Goal: Transaction & Acquisition: Purchase product/service

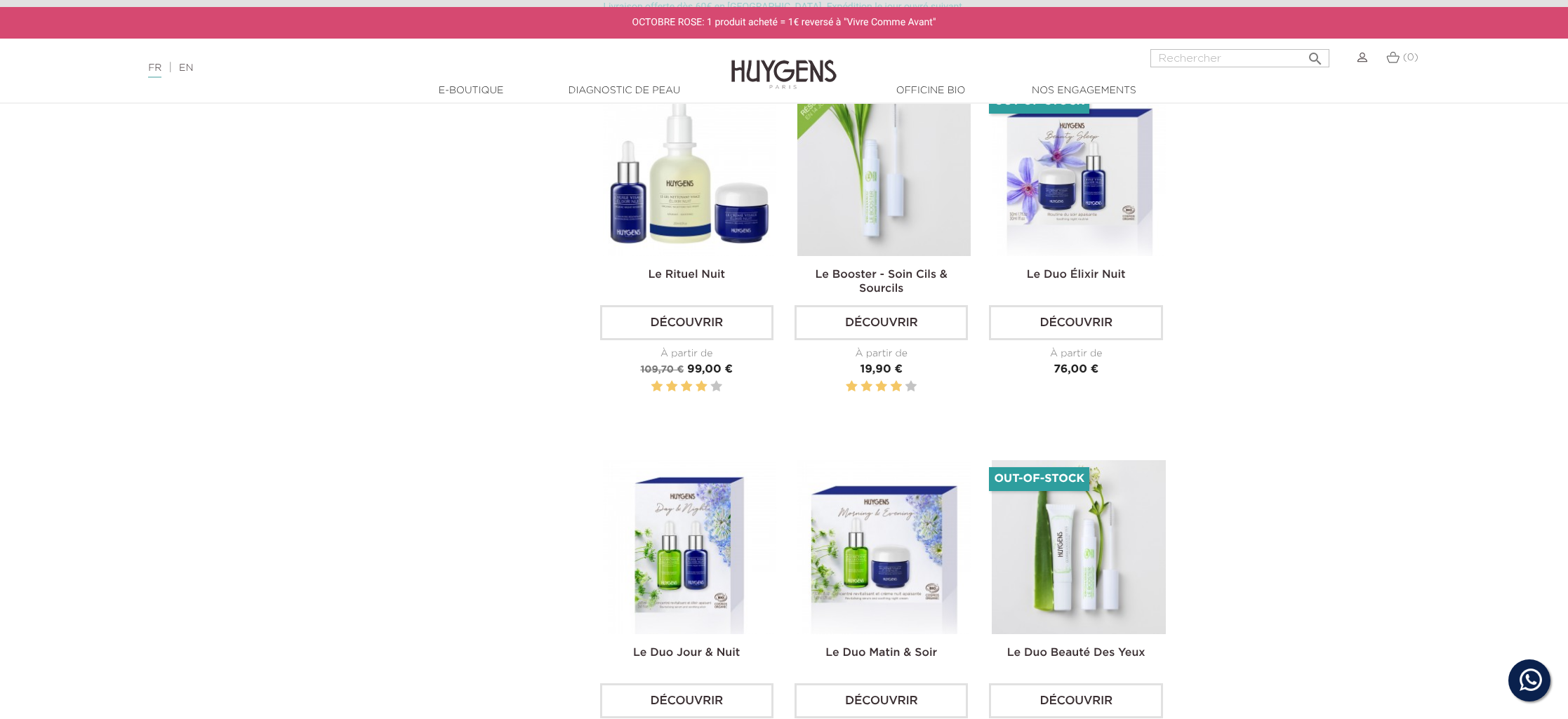
scroll to position [947, 0]
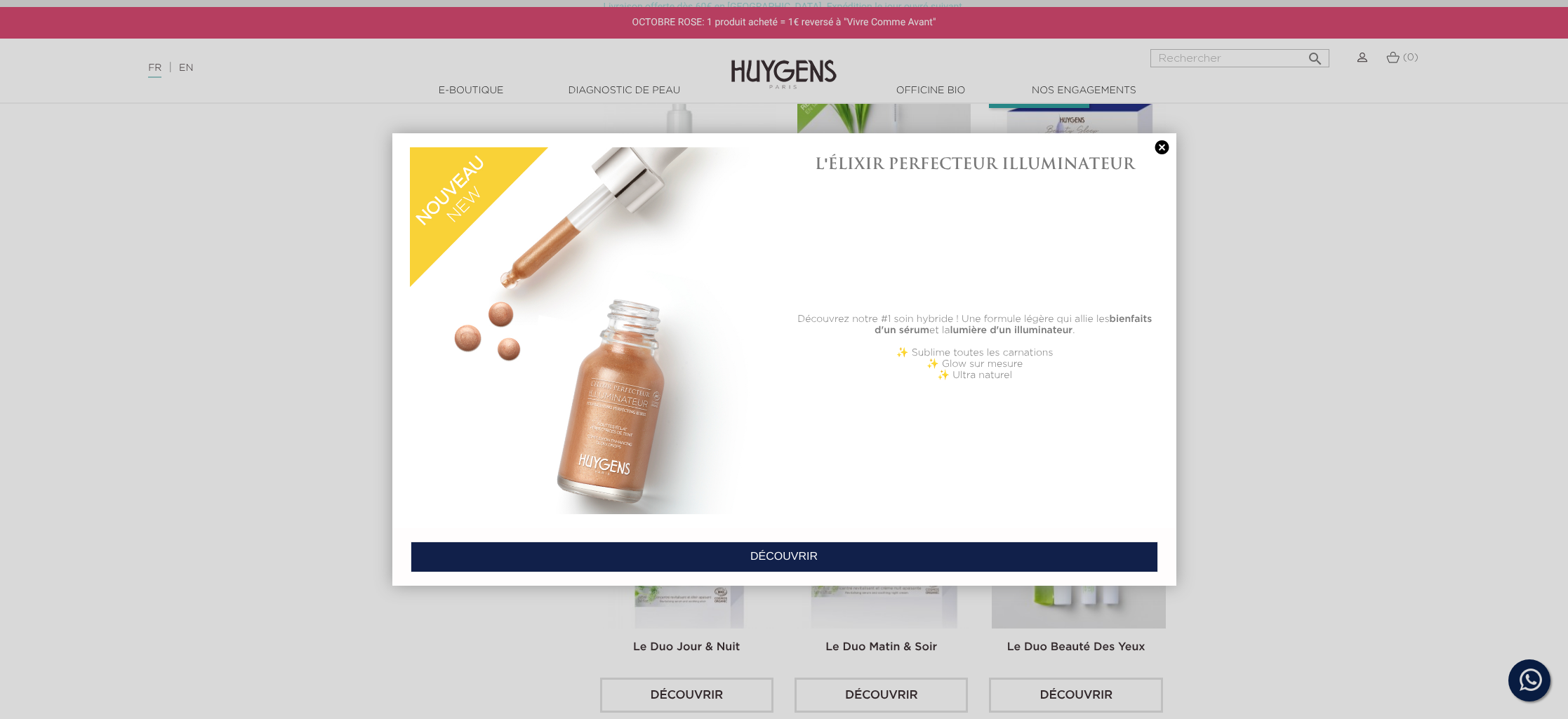
click at [1157, 144] on link at bounding box center [1162, 148] width 20 height 14
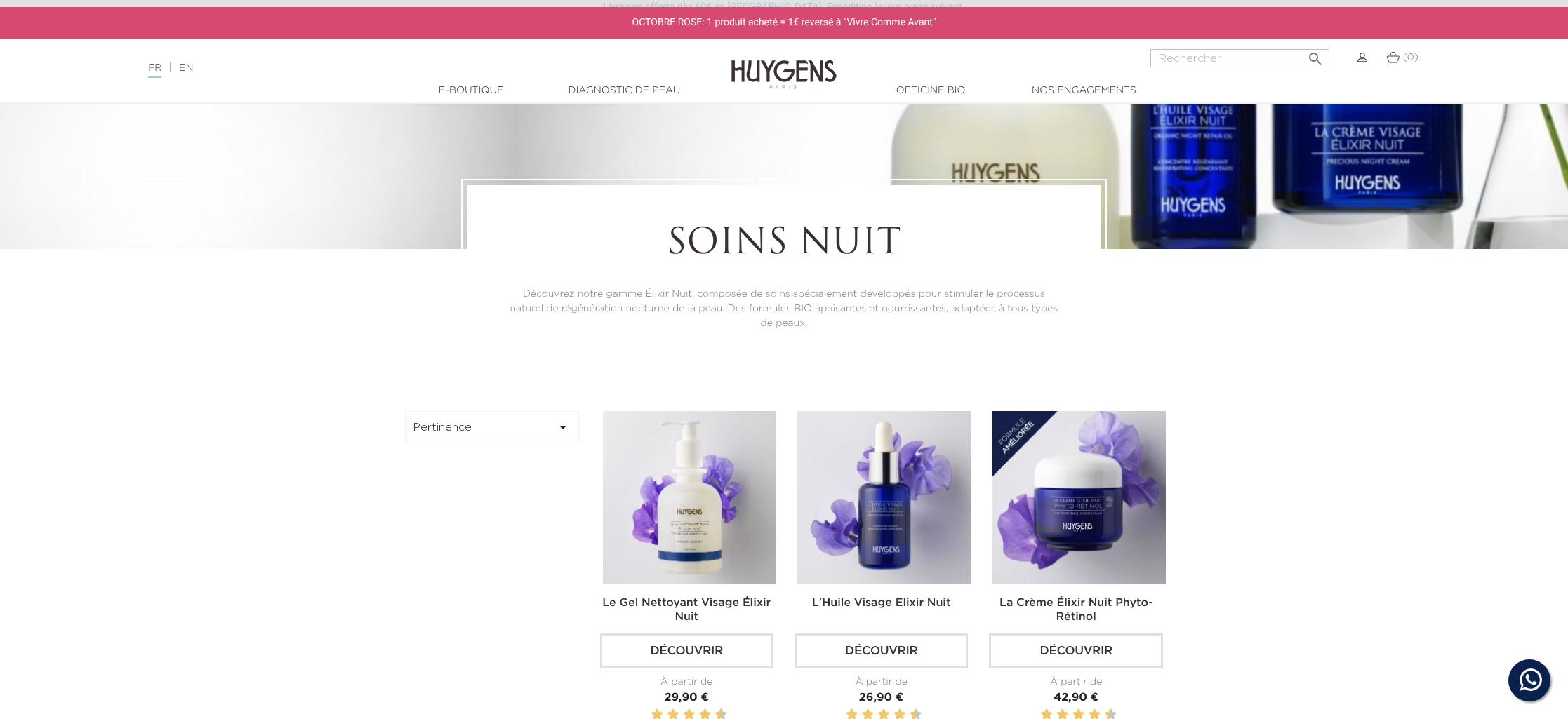
scroll to position [255, 0]
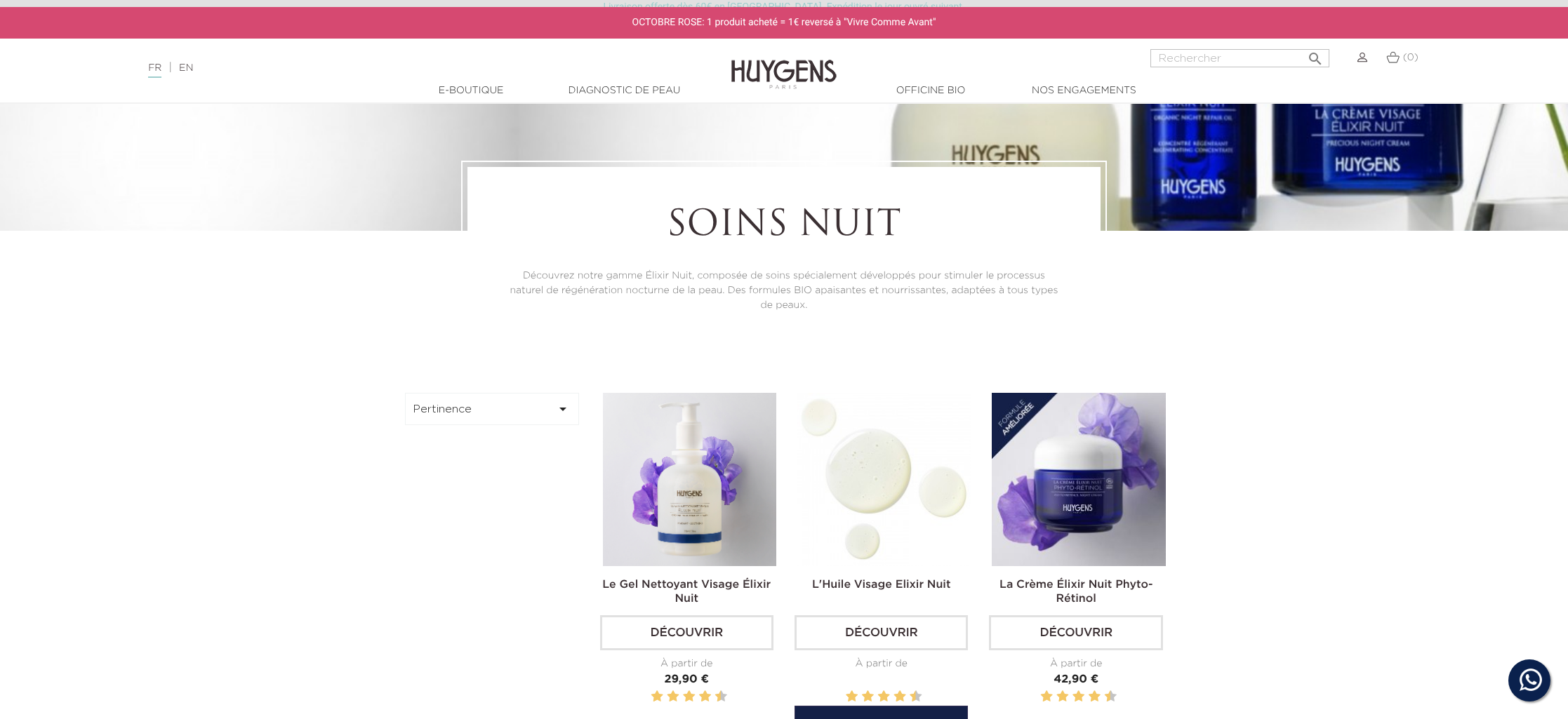
click at [849, 484] on img at bounding box center [883, 479] width 173 height 173
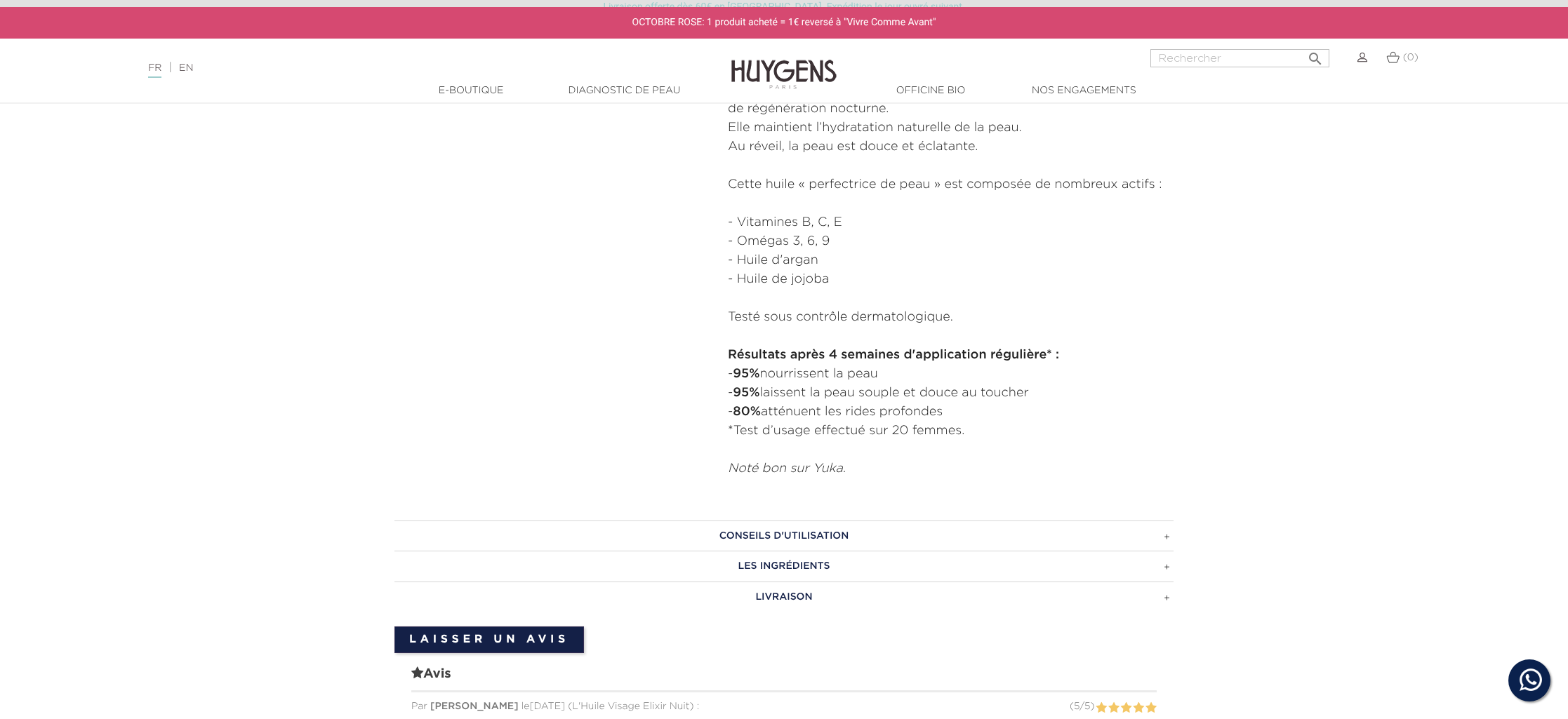
scroll to position [666, 0]
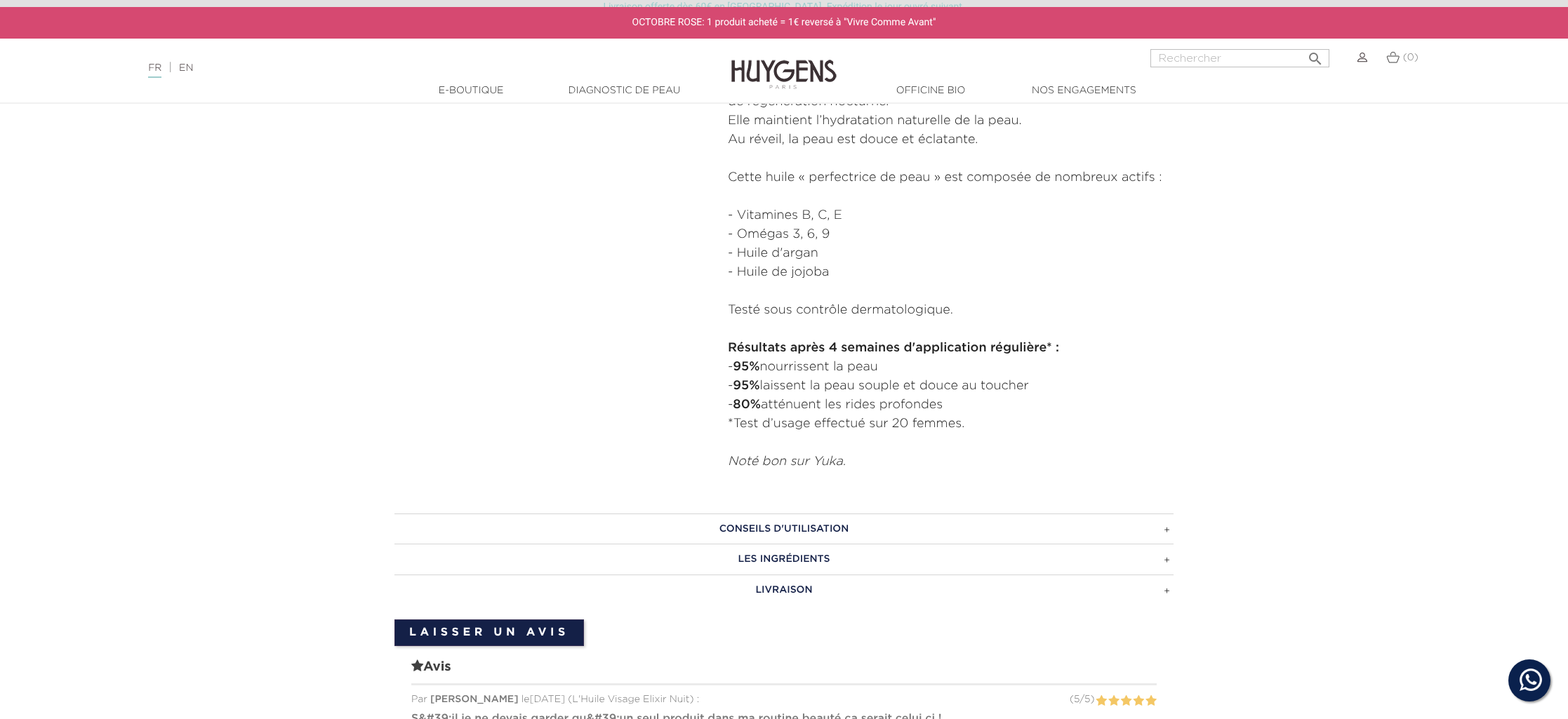
click at [750, 524] on h3 "CONSEILS D'UTILISATION" at bounding box center [784, 528] width 779 height 31
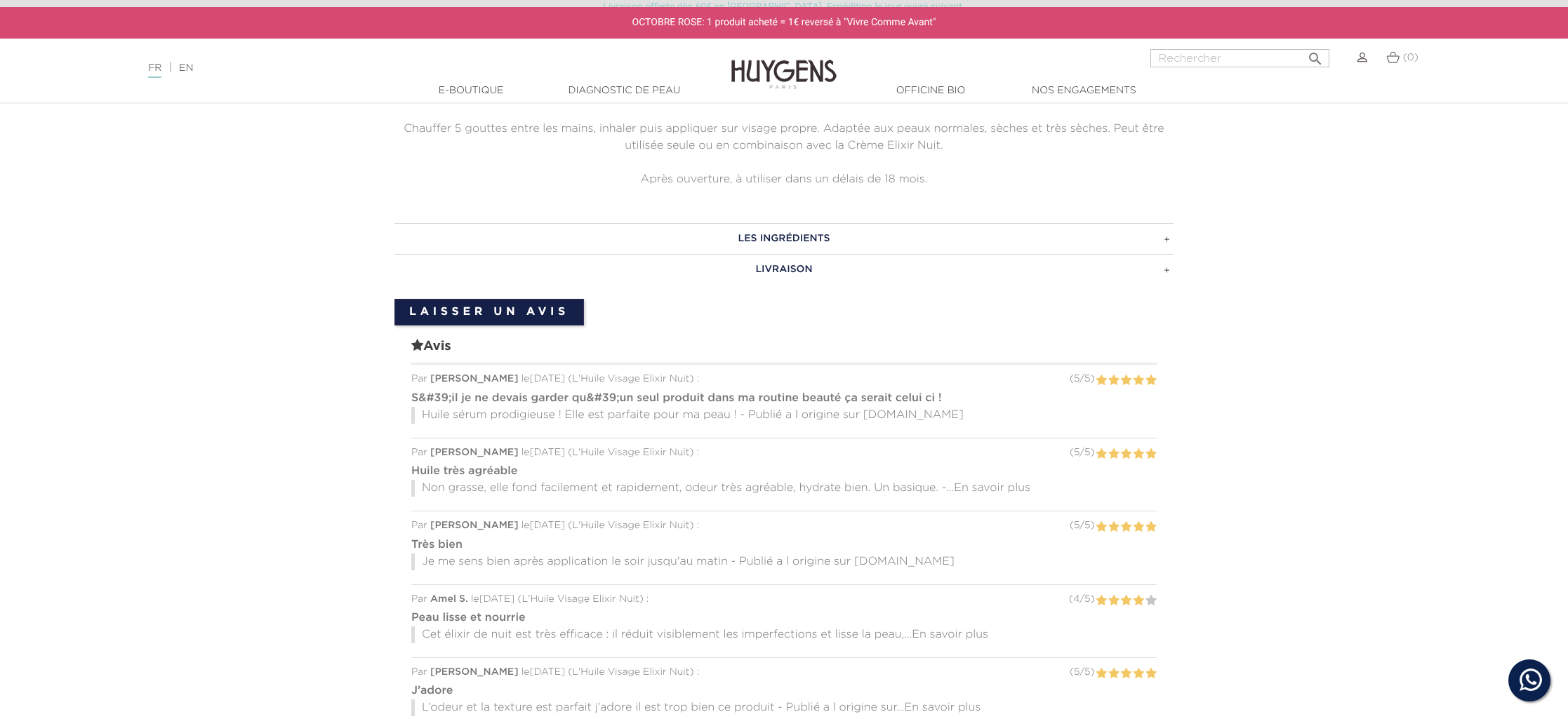
scroll to position [1112, 0]
click at [783, 234] on h3 "LES INGRÉDIENTS" at bounding box center [784, 236] width 779 height 31
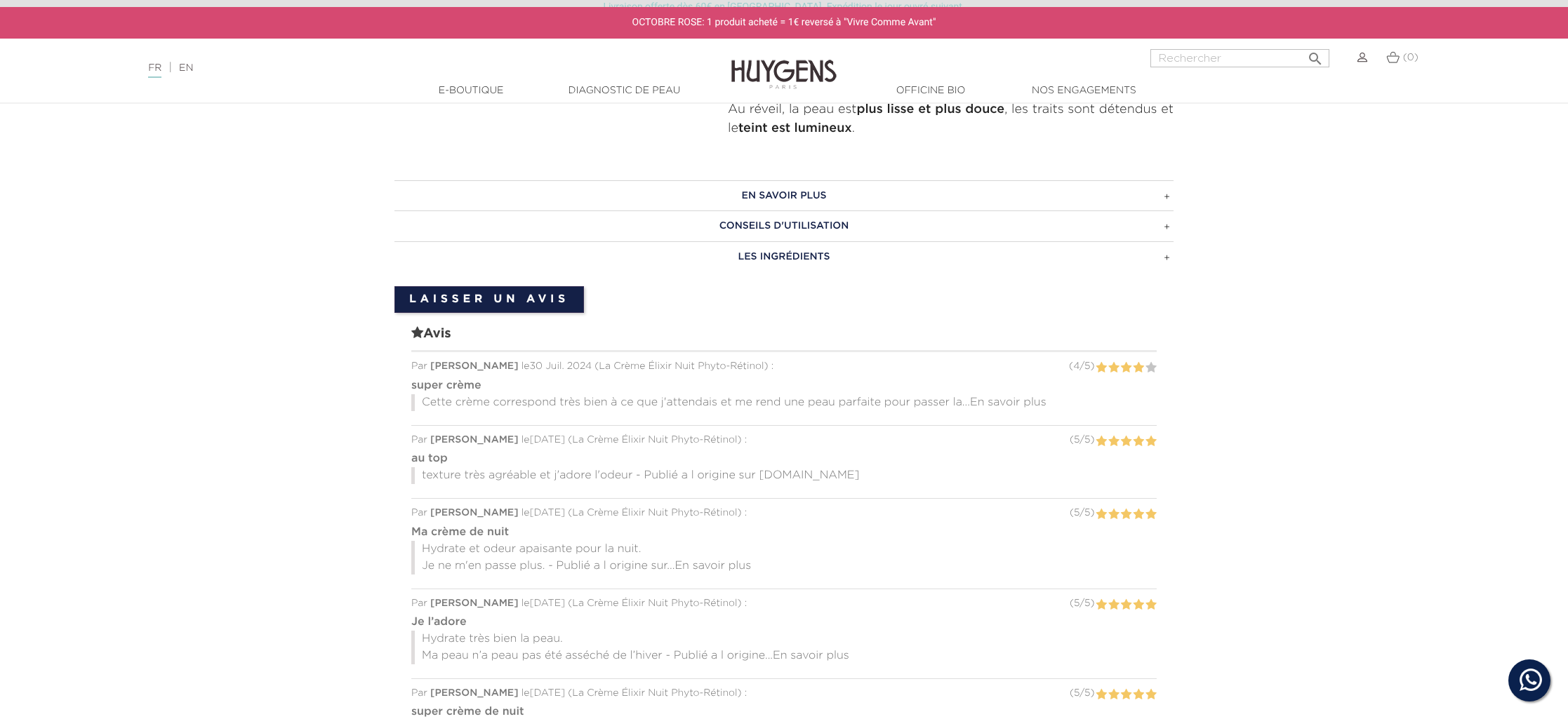
scroll to position [729, 0]
